Goal: Task Accomplishment & Management: Use online tool/utility

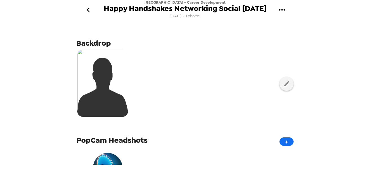
scroll to position [150, 0]
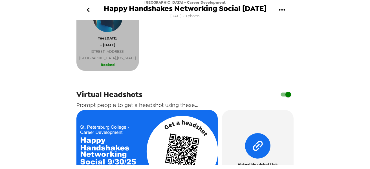
click at [98, 37] on span "[DATE]" at bounding box center [108, 38] width 20 height 6
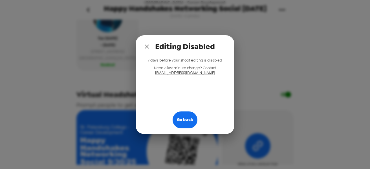
click at [148, 47] on icon "close" at bounding box center [147, 46] width 7 height 7
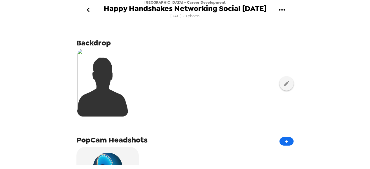
scroll to position [0, 0]
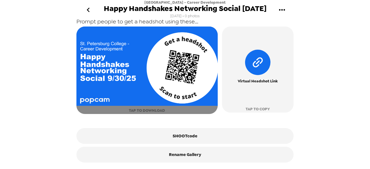
scroll to position [238, 0]
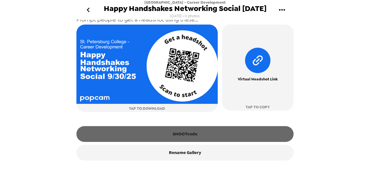
click at [233, 129] on button "SHOOTcode" at bounding box center [184, 134] width 217 height 16
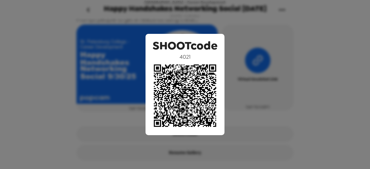
click at [319, 60] on div "SHOOTcode 4021" at bounding box center [185, 84] width 370 height 169
